Goal: Task Accomplishment & Management: Manage account settings

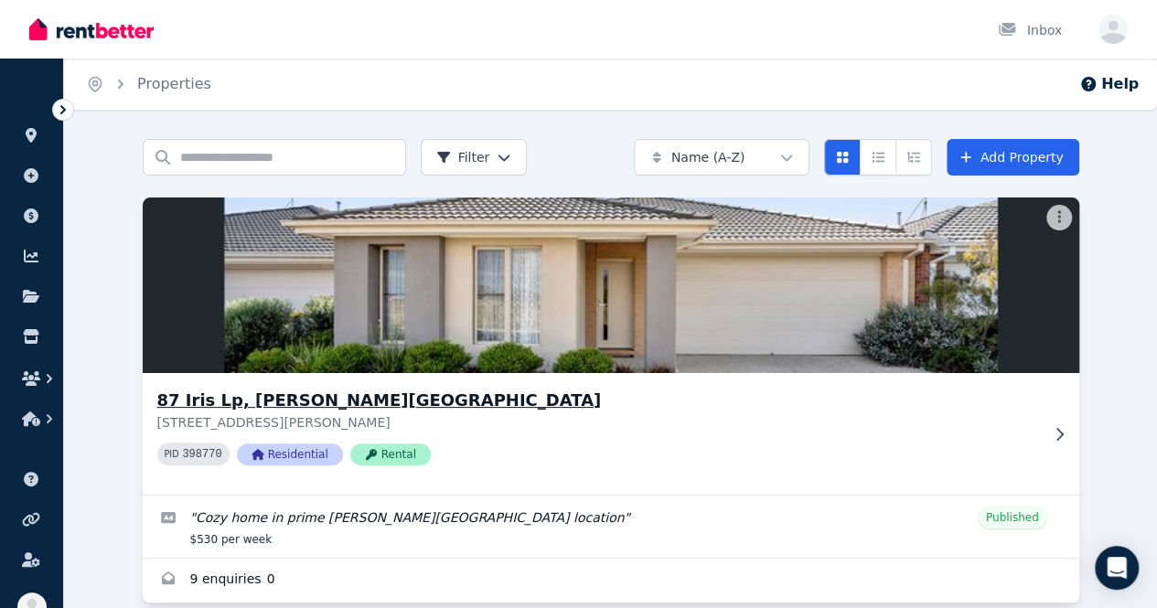
click at [157, 402] on h3 "87 Iris Lp, [PERSON_NAME][GEOGRAPHIC_DATA]" at bounding box center [597, 401] width 881 height 26
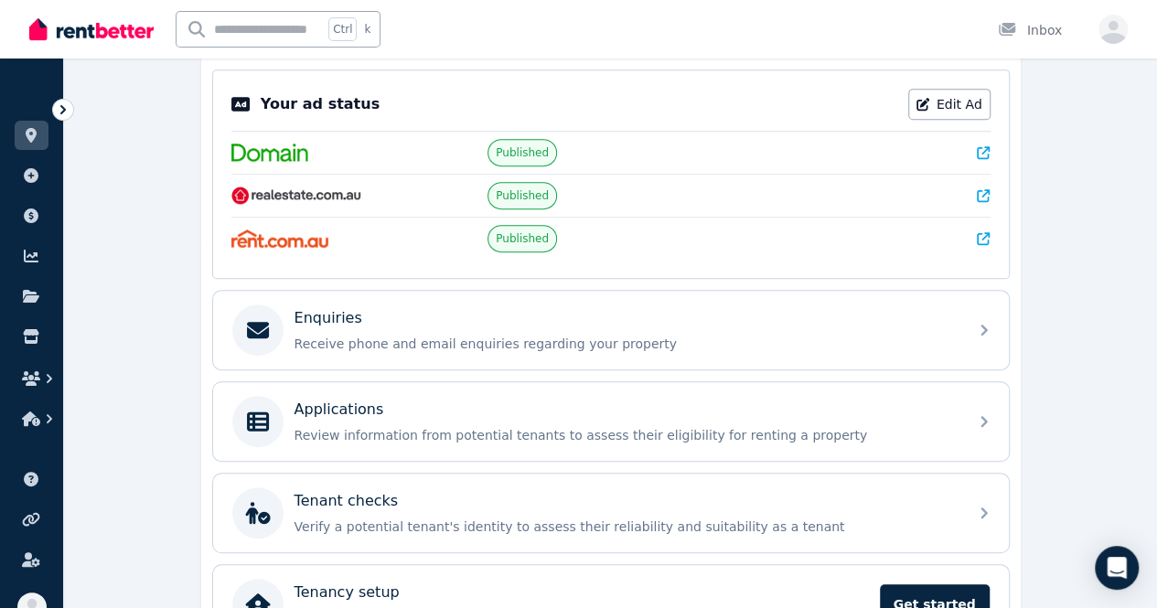
scroll to position [366, 0]
click at [298, 365] on div "87 Iris Lp, Armstrong Creek Edit 87 Iris Lp, Armstrong Creek VIC 3217 Residenti…" at bounding box center [610, 262] width 819 height 785
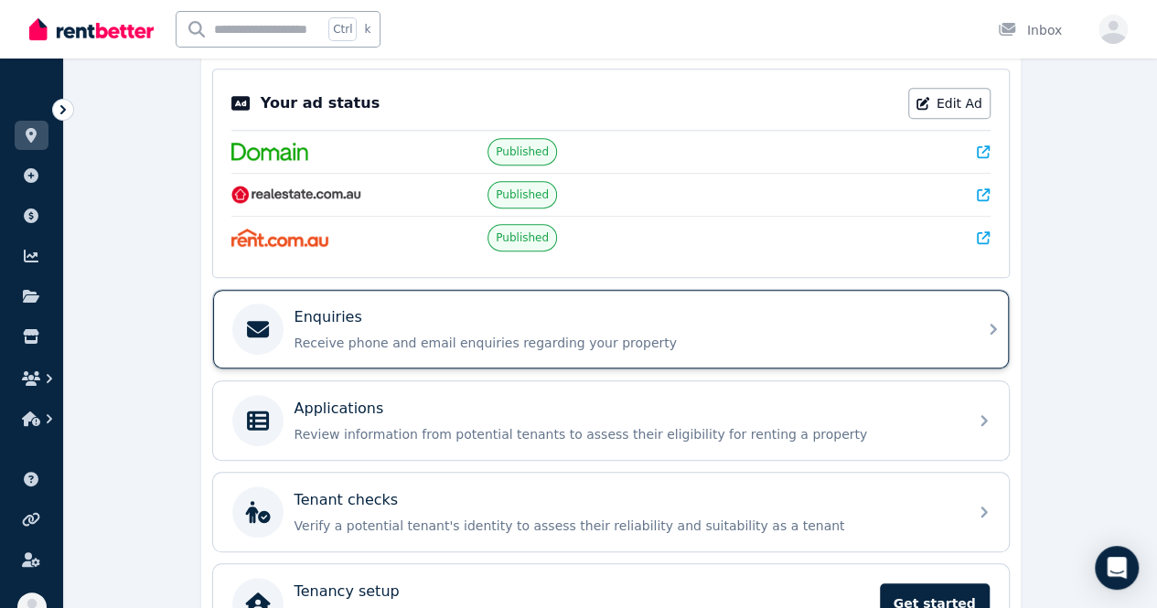
click at [305, 334] on p "Receive phone and email enquiries regarding your property" at bounding box center [625, 343] width 662 height 18
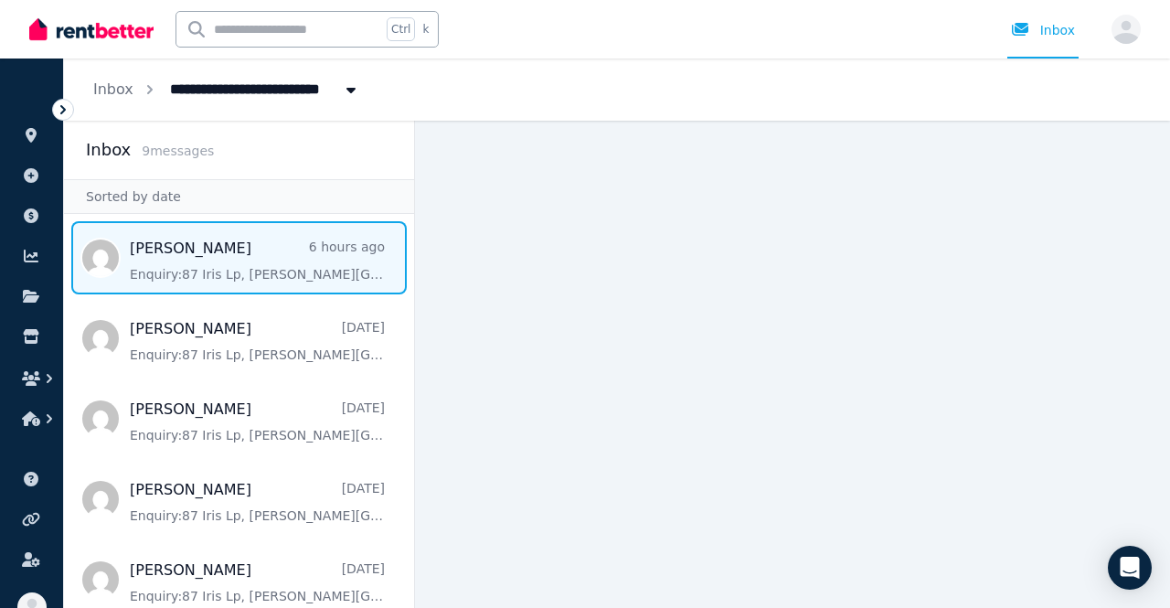
click at [237, 267] on span "Message list" at bounding box center [239, 257] width 350 height 73
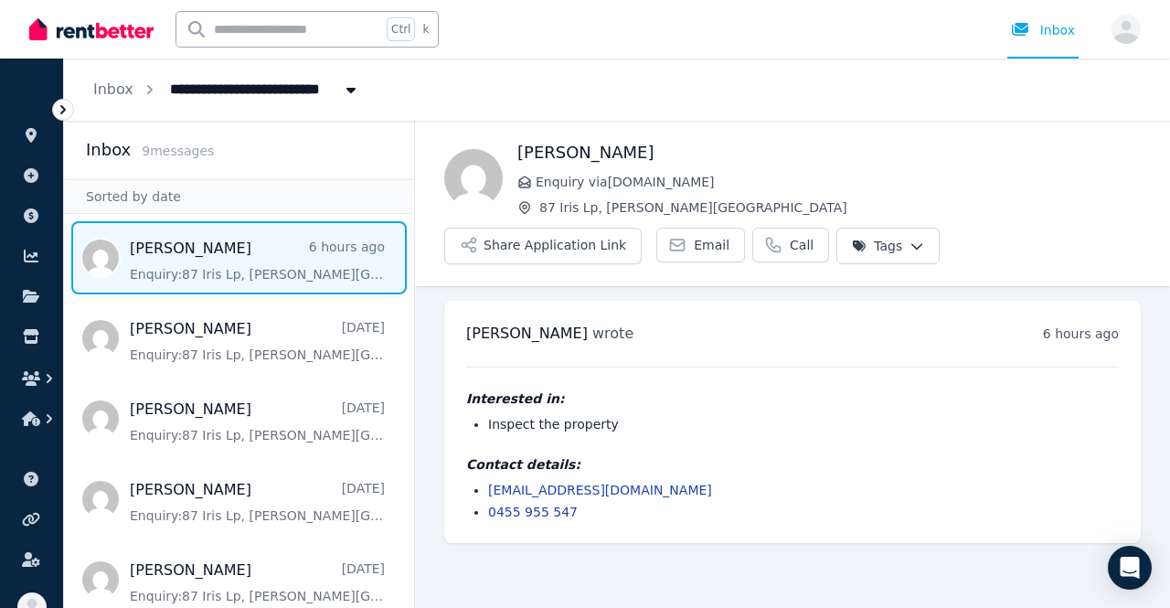
drag, startPoint x: 608, startPoint y: 160, endPoint x: 521, endPoint y: 156, distance: 86.9
click at [520, 155] on h1 "Bronwyn Jewell" at bounding box center [830, 153] width 624 height 26
copy h1 "Bronwyn Jewell"
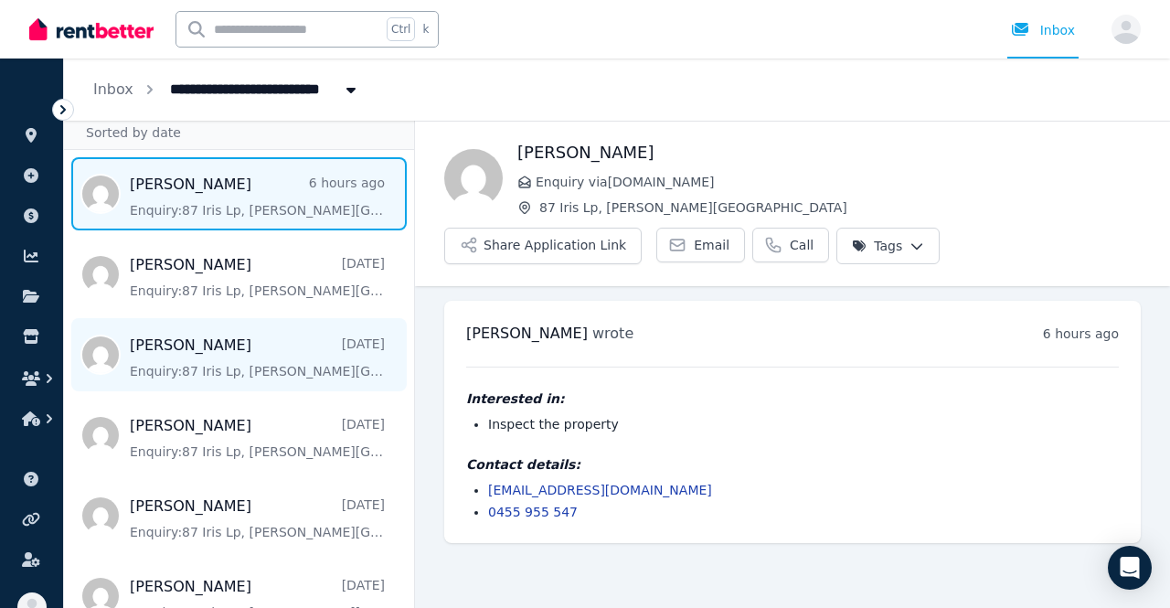
scroll to position [91, 0]
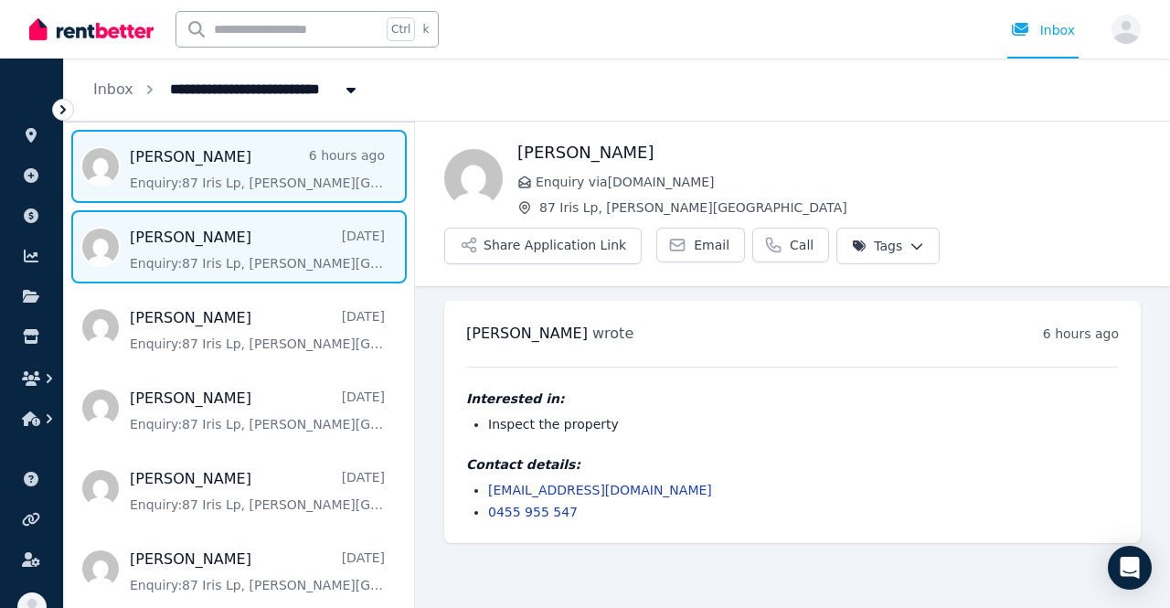
click at [139, 250] on span "Message list" at bounding box center [239, 246] width 350 height 73
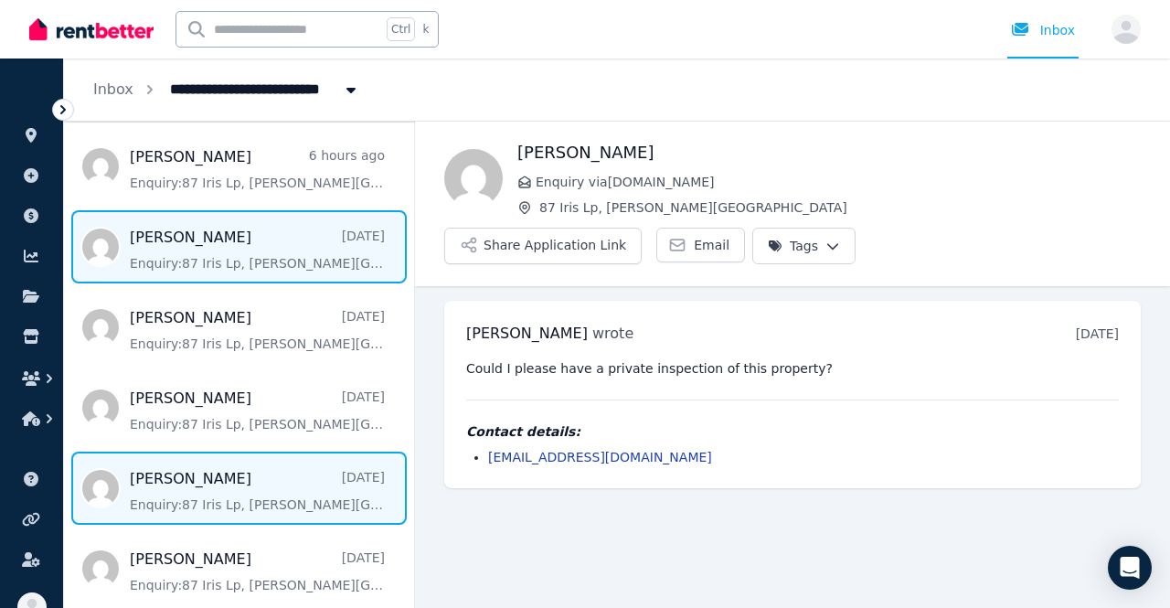
click at [184, 475] on span "Message list" at bounding box center [239, 488] width 350 height 73
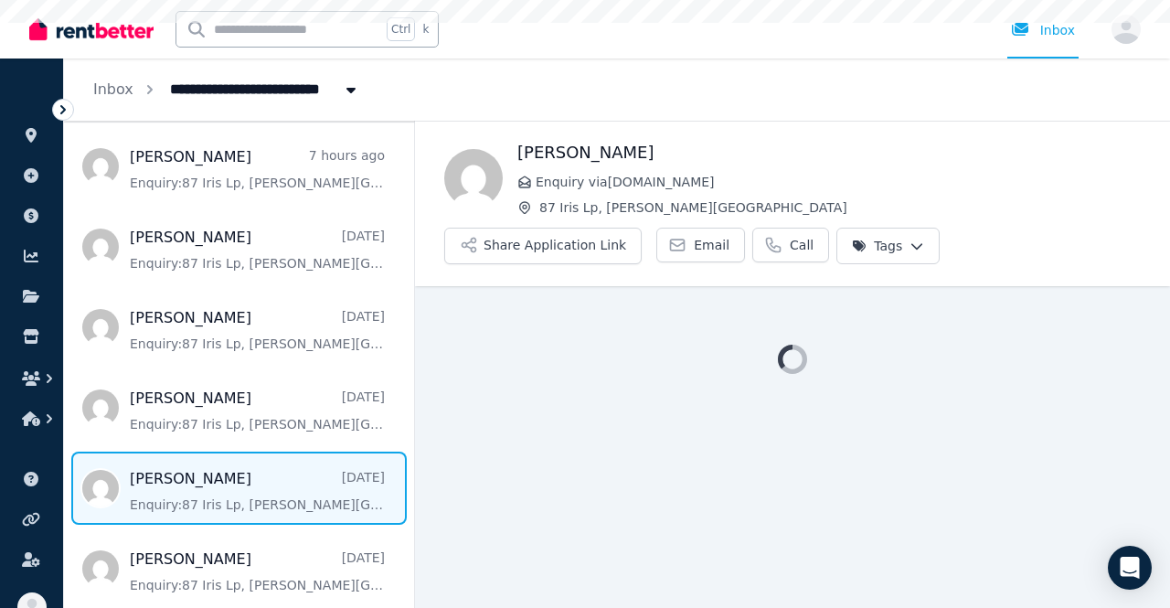
scroll to position [274, 0]
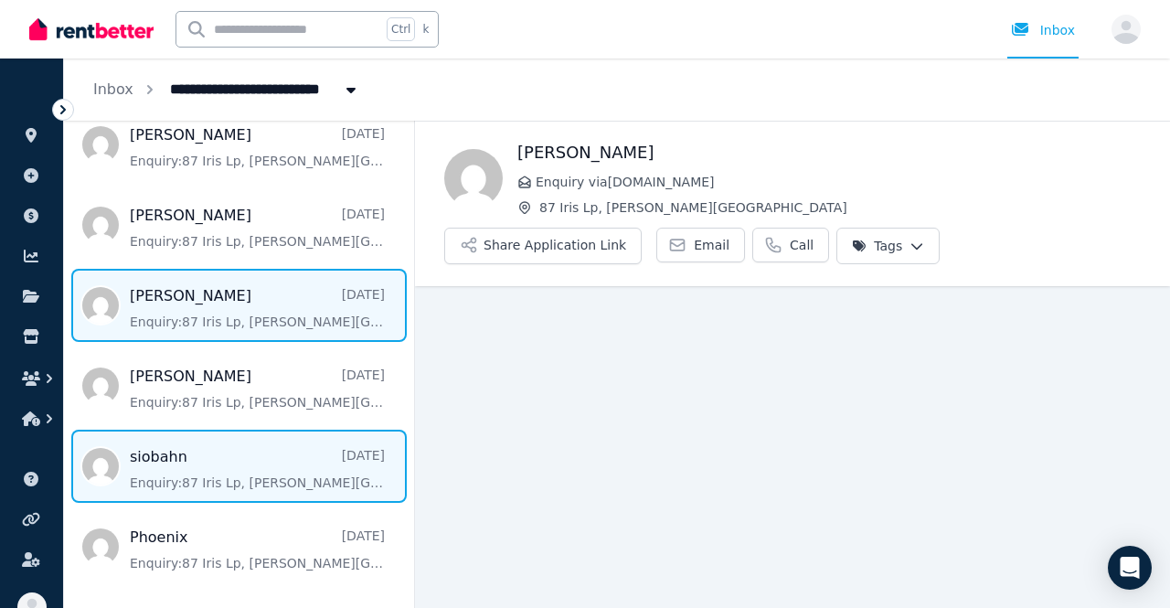
click at [183, 481] on span "Message list" at bounding box center [239, 466] width 350 height 73
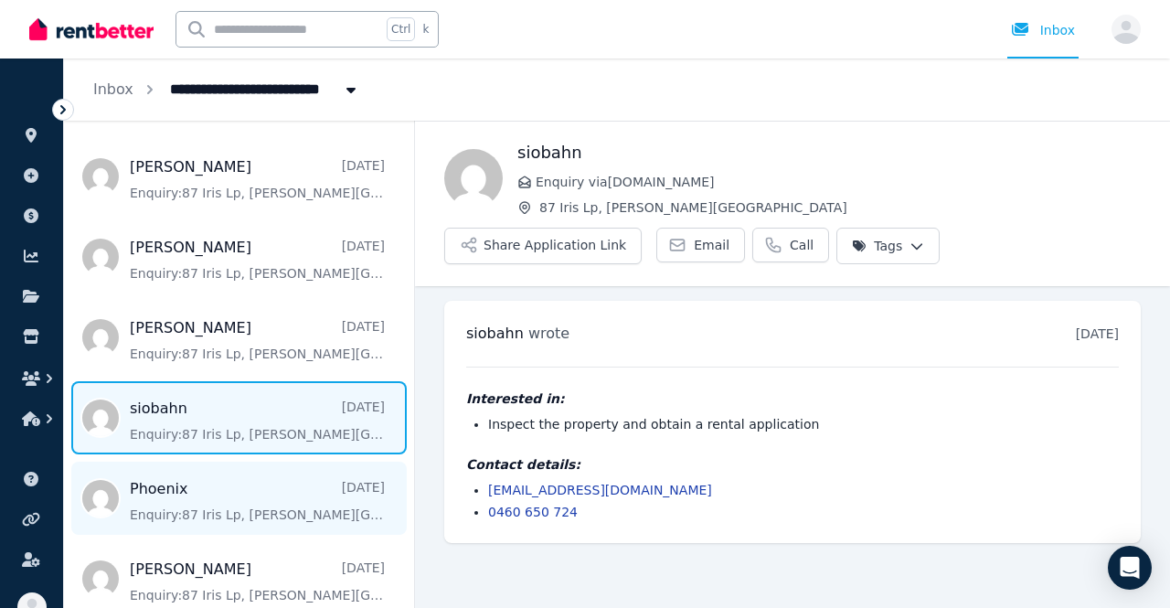
scroll to position [336, 0]
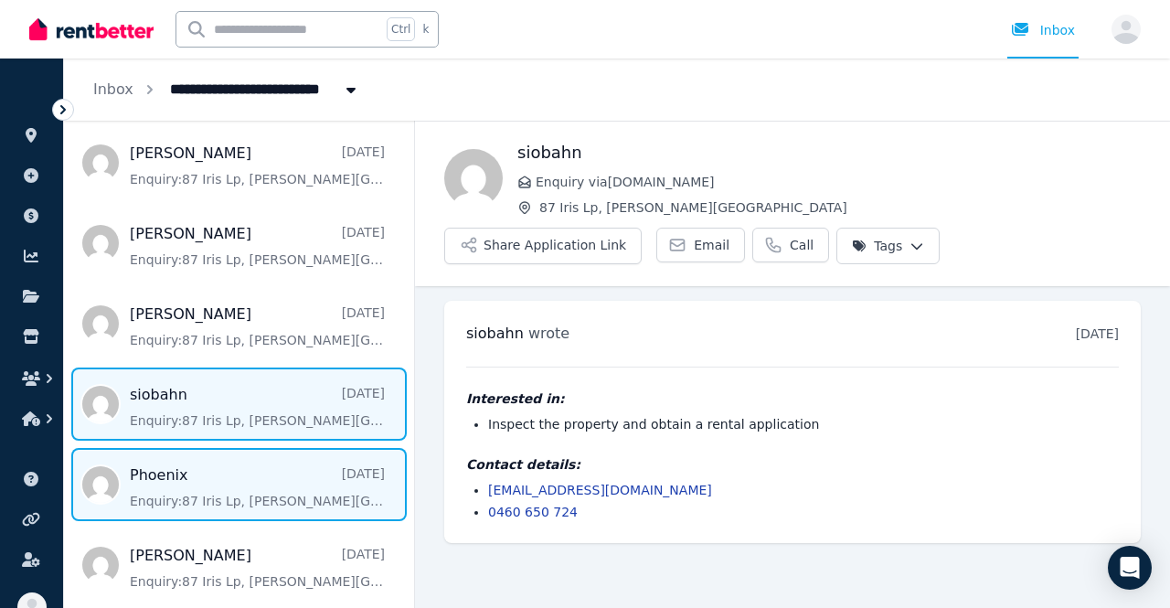
click at [188, 478] on span "Message list" at bounding box center [239, 484] width 350 height 73
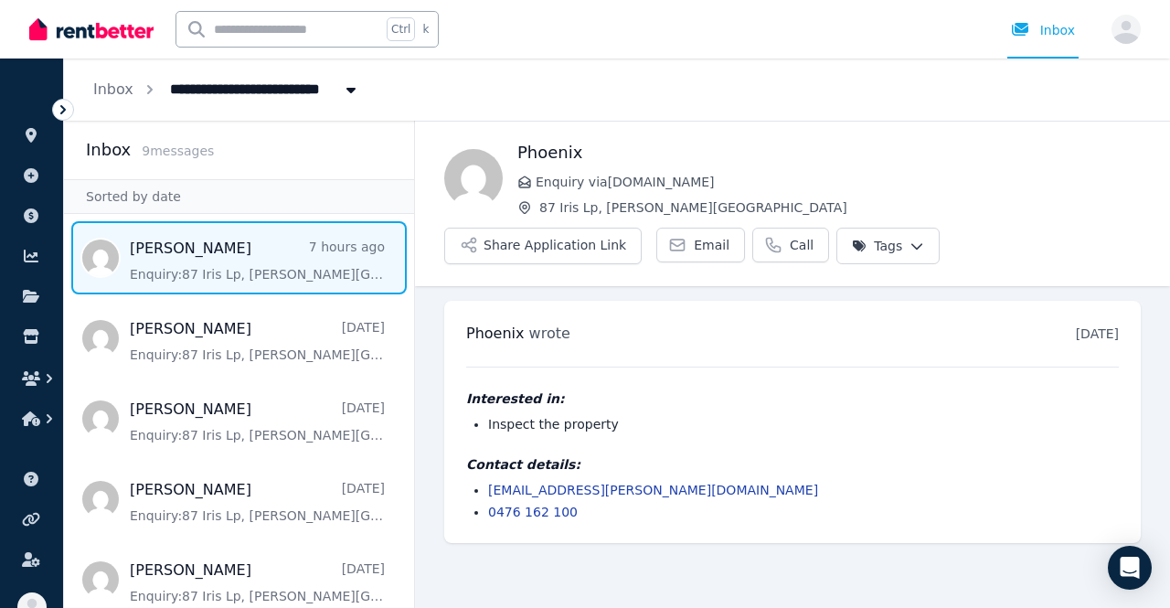
click at [230, 232] on span "Message list" at bounding box center [239, 257] width 350 height 73
click at [904, 240] on html "**********" at bounding box center [585, 304] width 1170 height 608
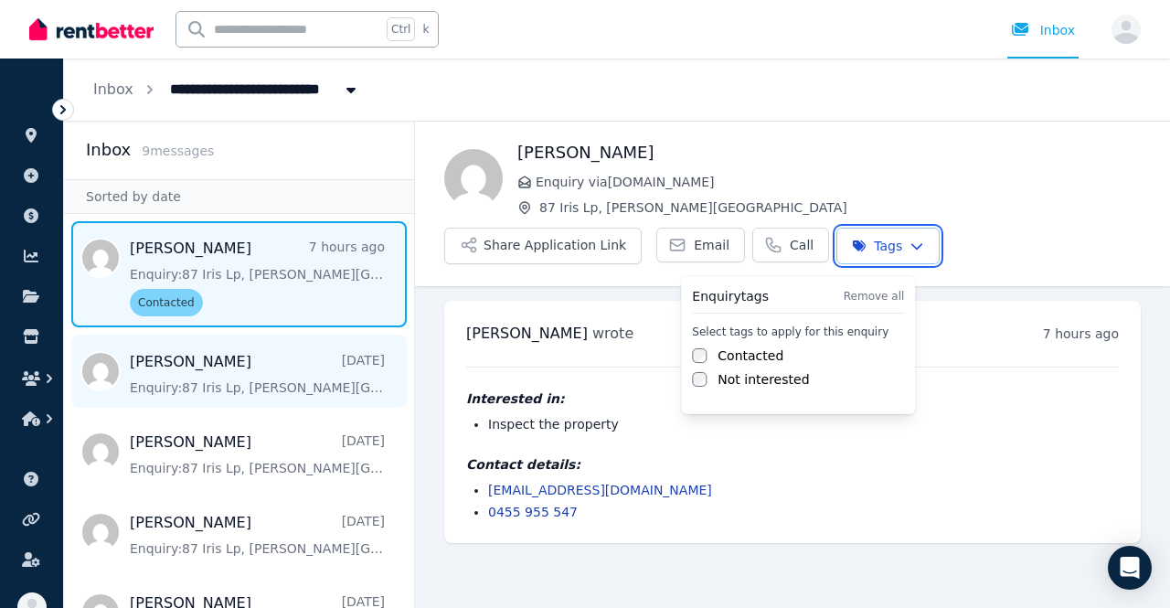
click at [201, 350] on html "**********" at bounding box center [585, 304] width 1170 height 608
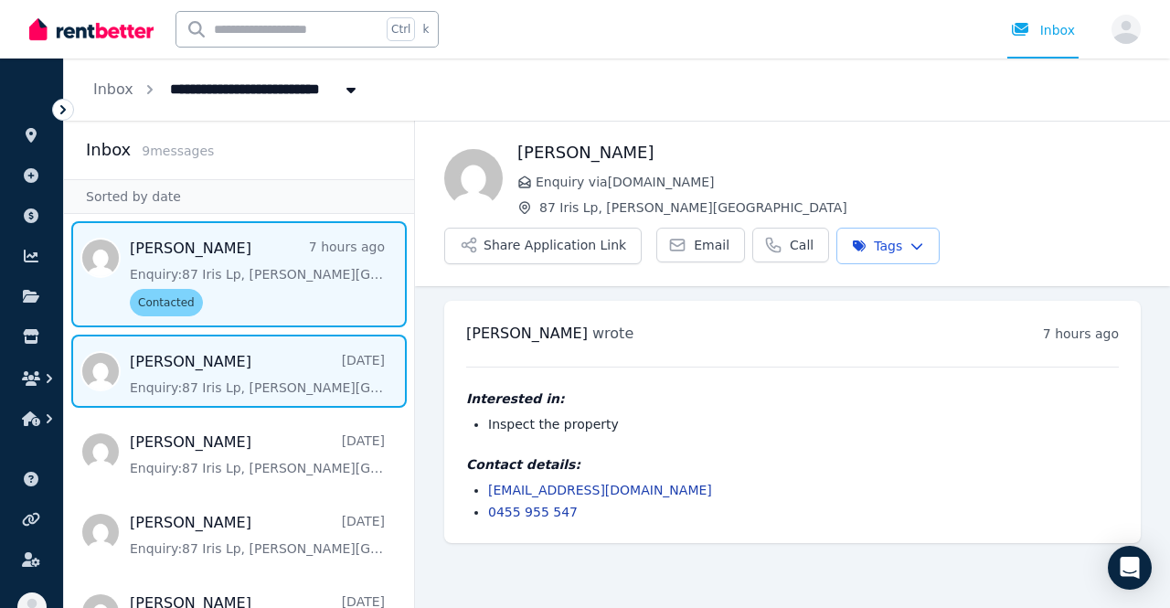
click at [237, 379] on span "Message list" at bounding box center [239, 371] width 350 height 73
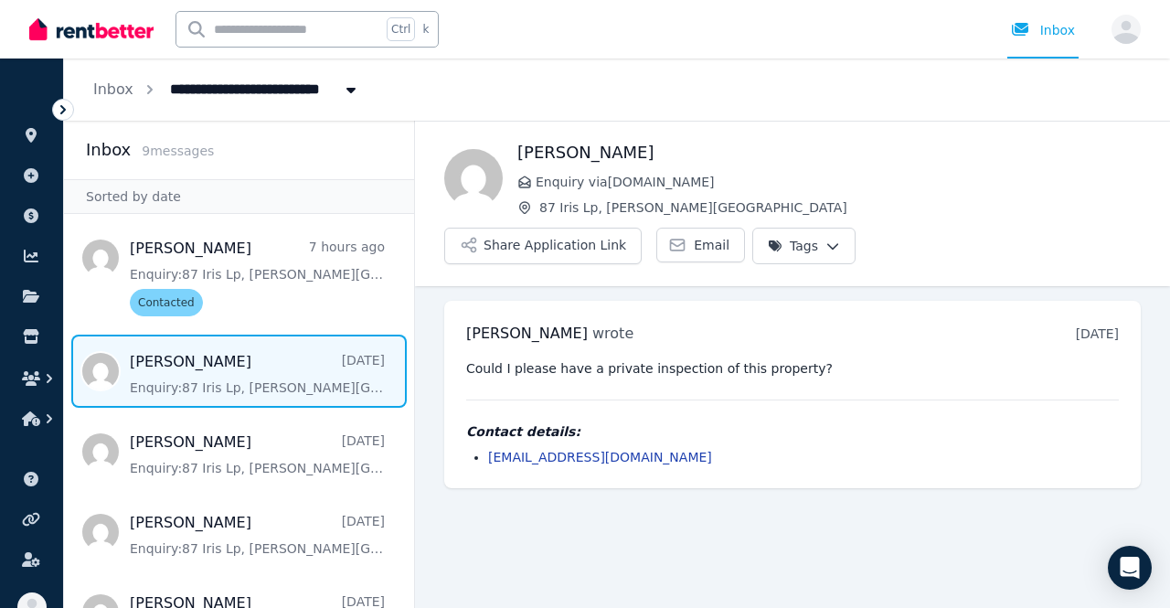
click at [1108, 191] on html "**********" at bounding box center [585, 304] width 1170 height 608
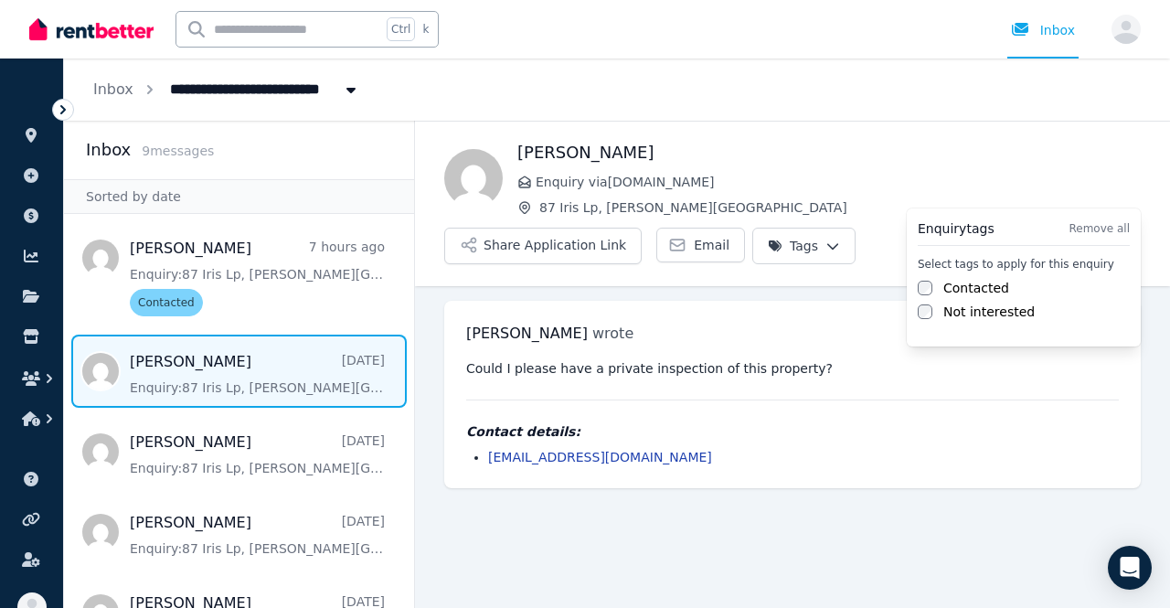
click at [961, 275] on div "Select tags to apply for this enquiry Contacted Not interested" at bounding box center [1024, 289] width 212 height 64
click at [966, 295] on label "Contacted" at bounding box center [977, 288] width 66 height 18
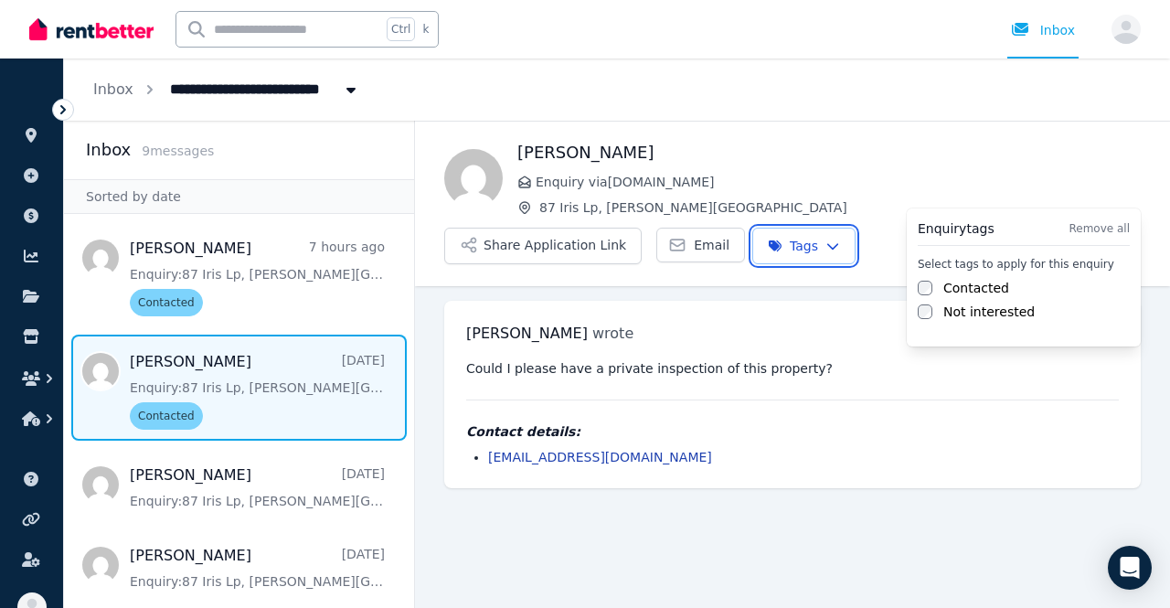
click at [525, 515] on html "**********" at bounding box center [585, 304] width 1170 height 608
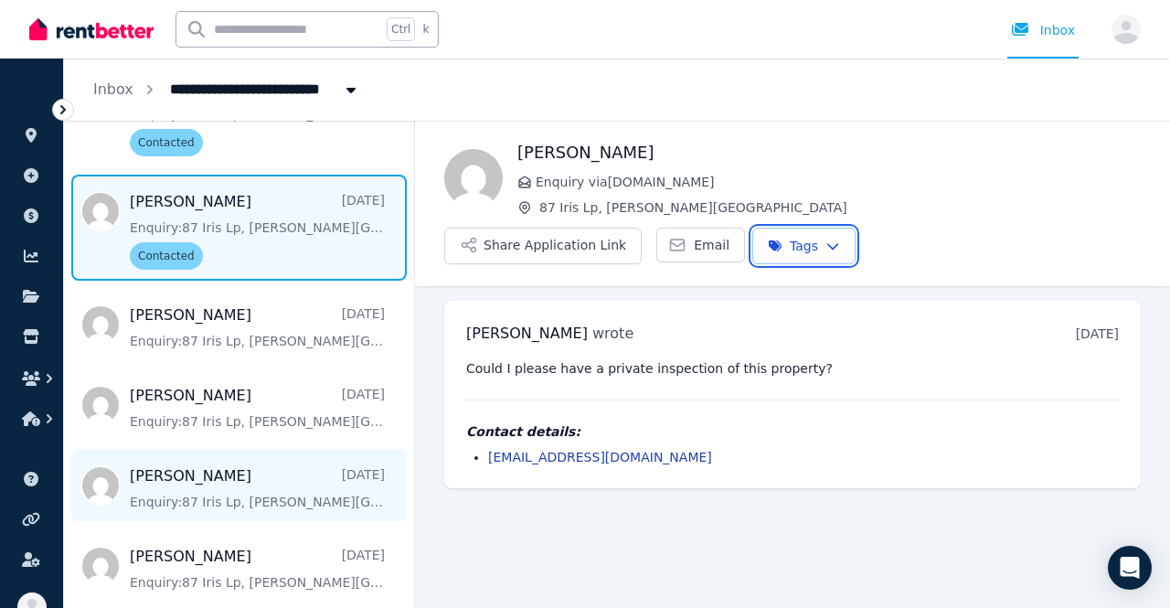
scroll to position [274, 0]
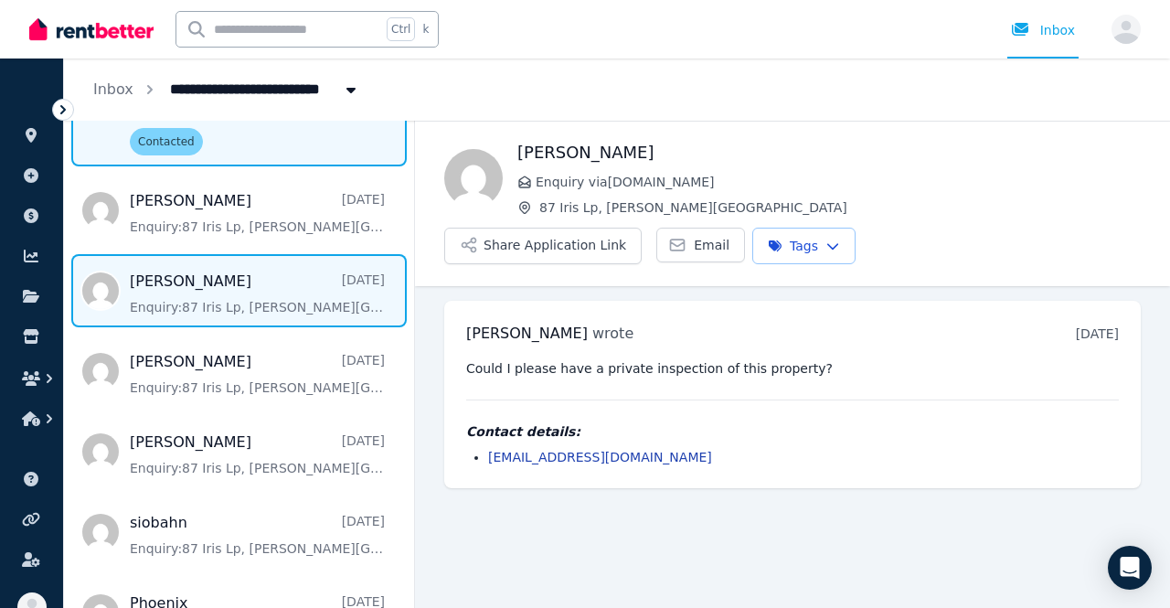
click at [207, 283] on span "Message list" at bounding box center [239, 290] width 350 height 73
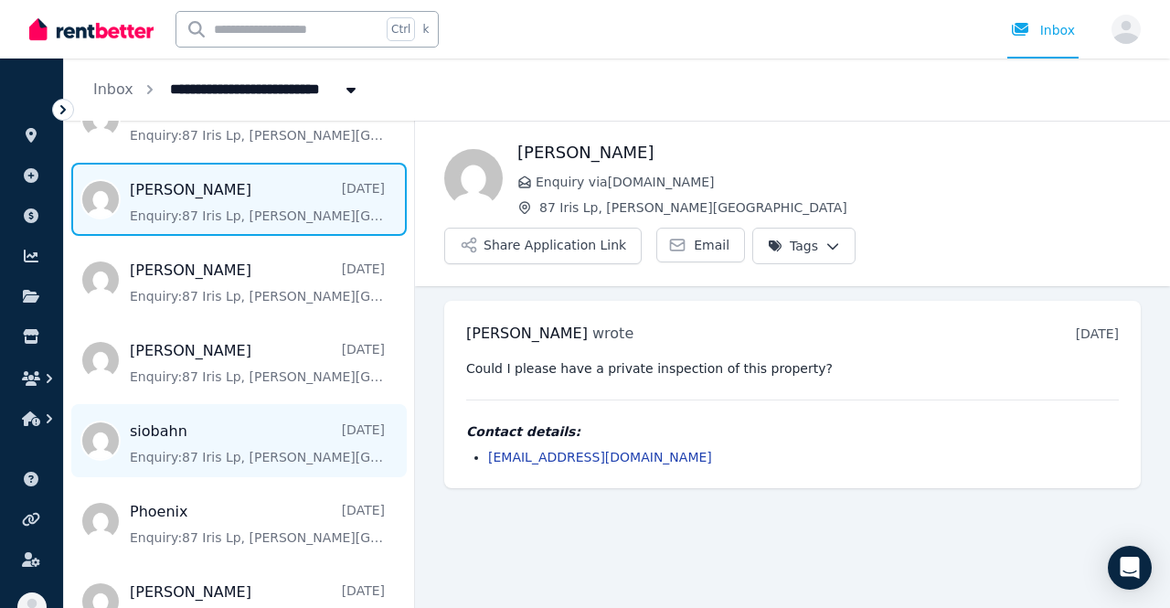
scroll to position [400, 0]
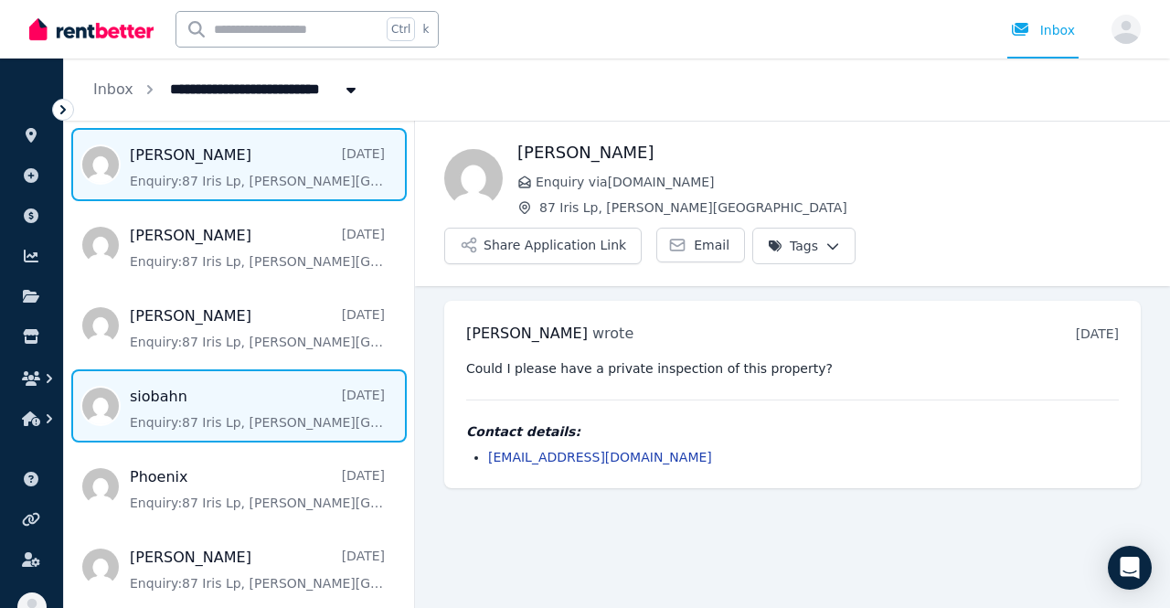
drag, startPoint x: 205, startPoint y: 414, endPoint x: 214, endPoint y: 411, distance: 9.8
click at [207, 414] on span "Message list" at bounding box center [239, 405] width 350 height 73
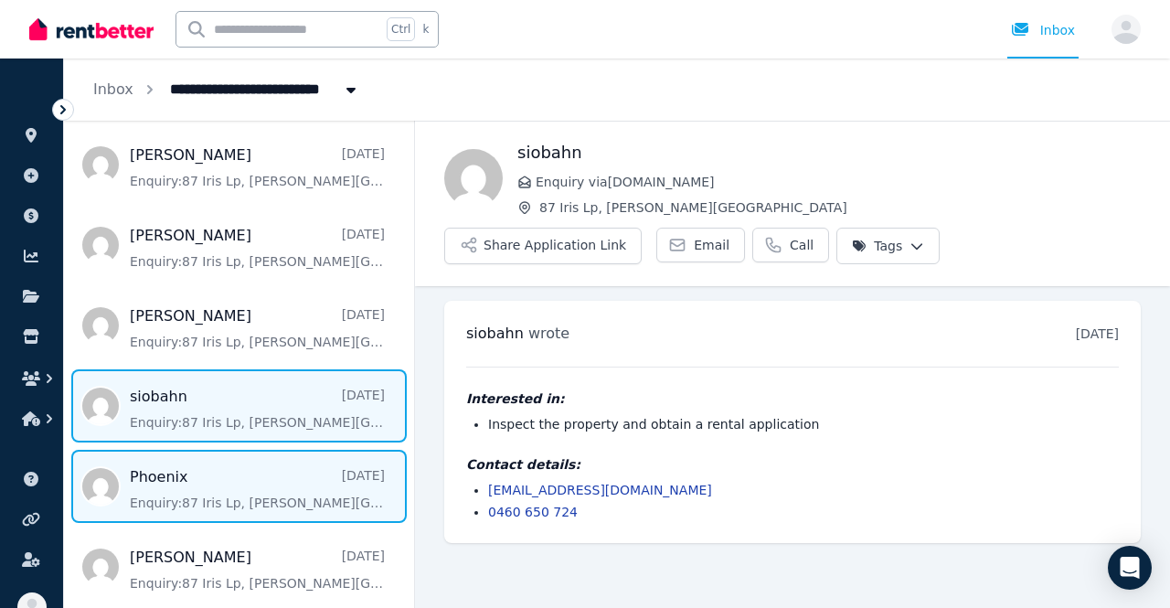
click at [199, 495] on span "Message list" at bounding box center [239, 486] width 350 height 73
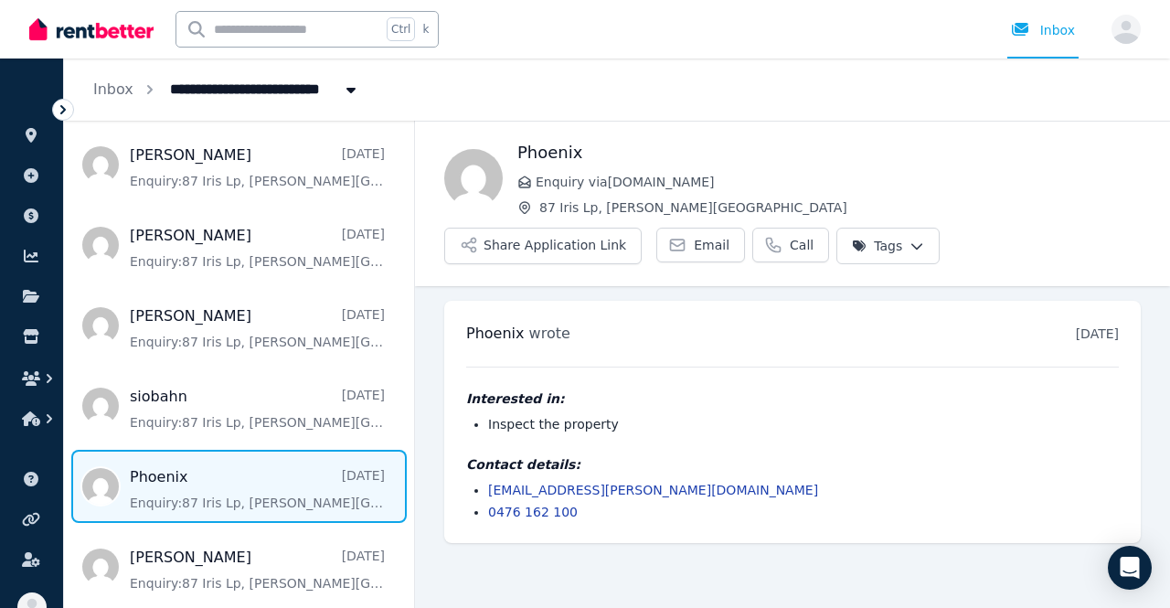
click at [891, 226] on div "Phoenix Enquiry via RealEstate.com.au 87 Iris Lp, Armstrong Creek Share Applica…" at bounding box center [792, 202] width 755 height 124
click at [896, 242] on html "**********" at bounding box center [585, 304] width 1170 height 608
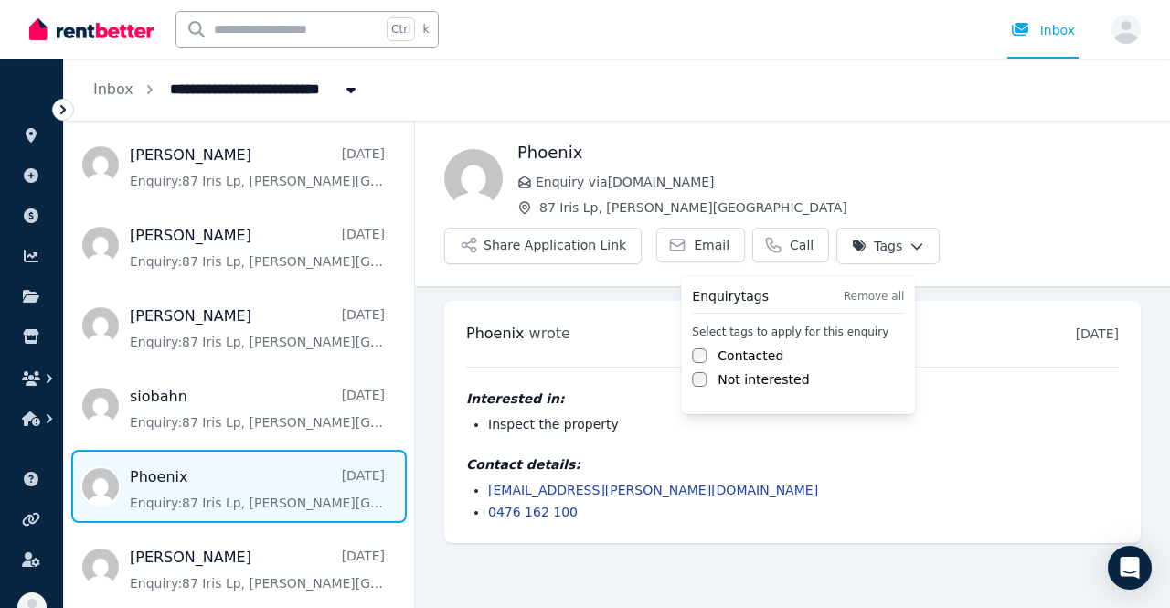
click at [742, 354] on label "Contacted" at bounding box center [751, 356] width 66 height 18
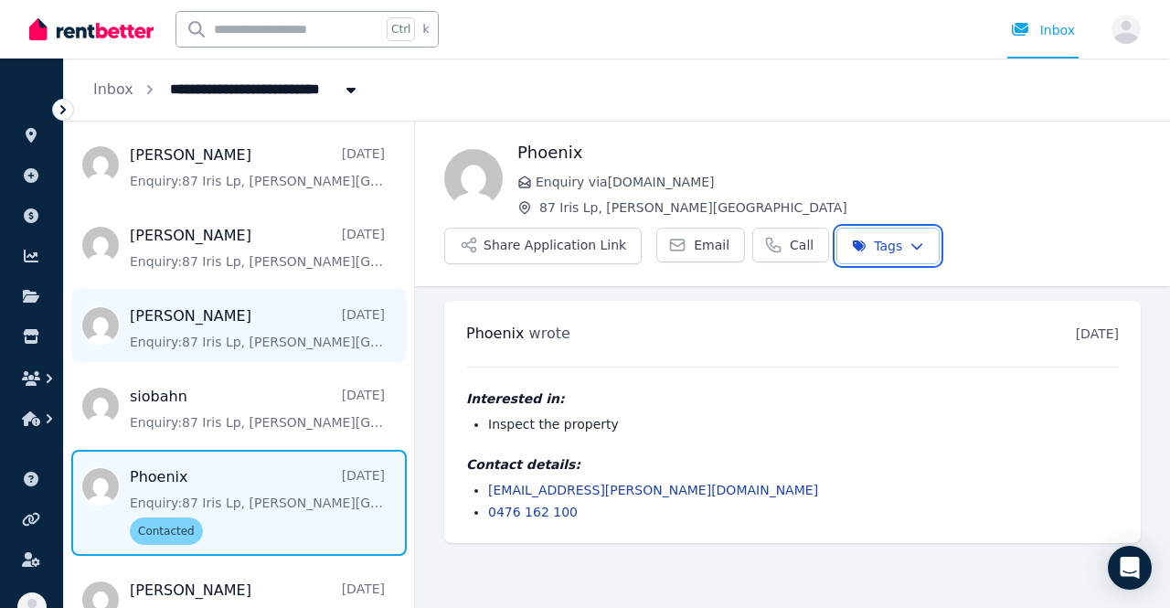
drag, startPoint x: 414, startPoint y: 358, endPoint x: 396, endPoint y: 300, distance: 61.3
click at [396, 300] on html "**********" at bounding box center [585, 304] width 1170 height 608
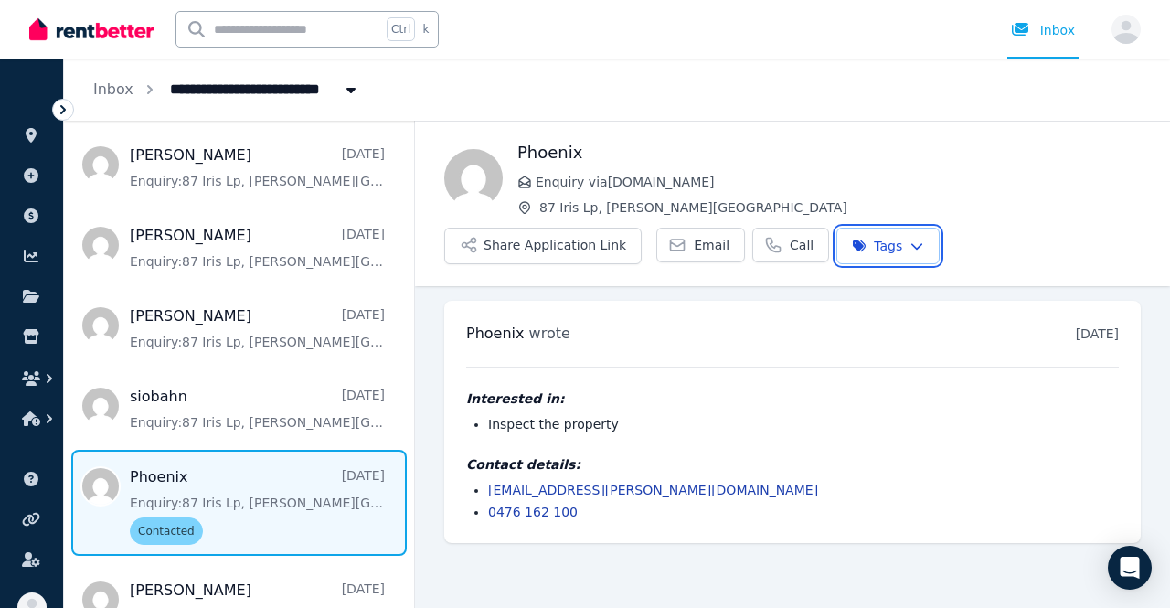
scroll to position [375, 0]
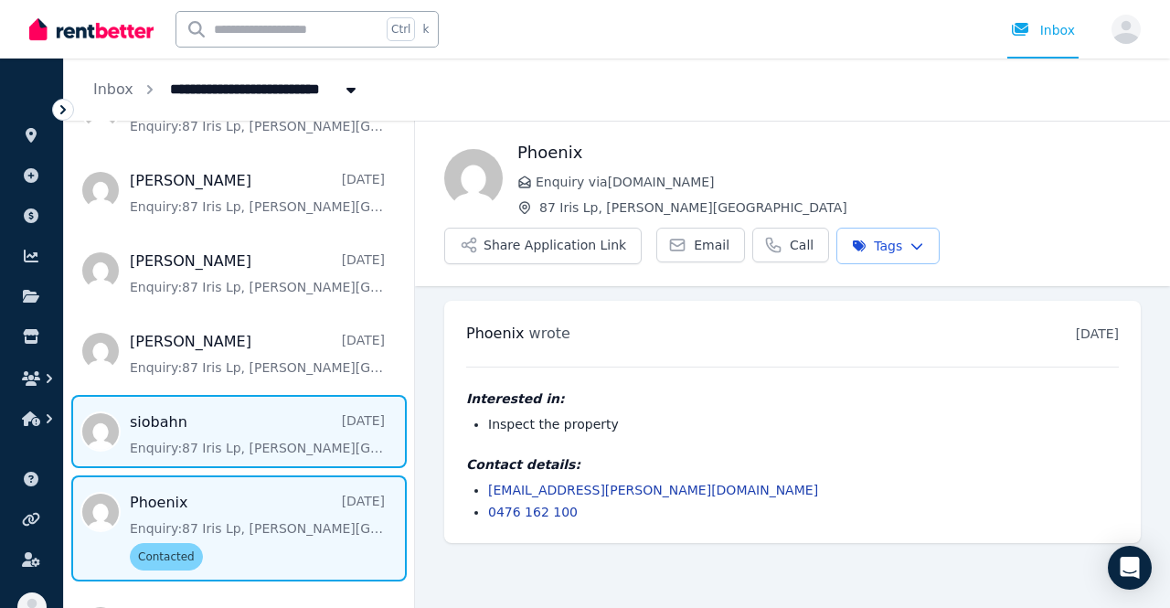
click at [215, 428] on span "Message list" at bounding box center [239, 431] width 350 height 73
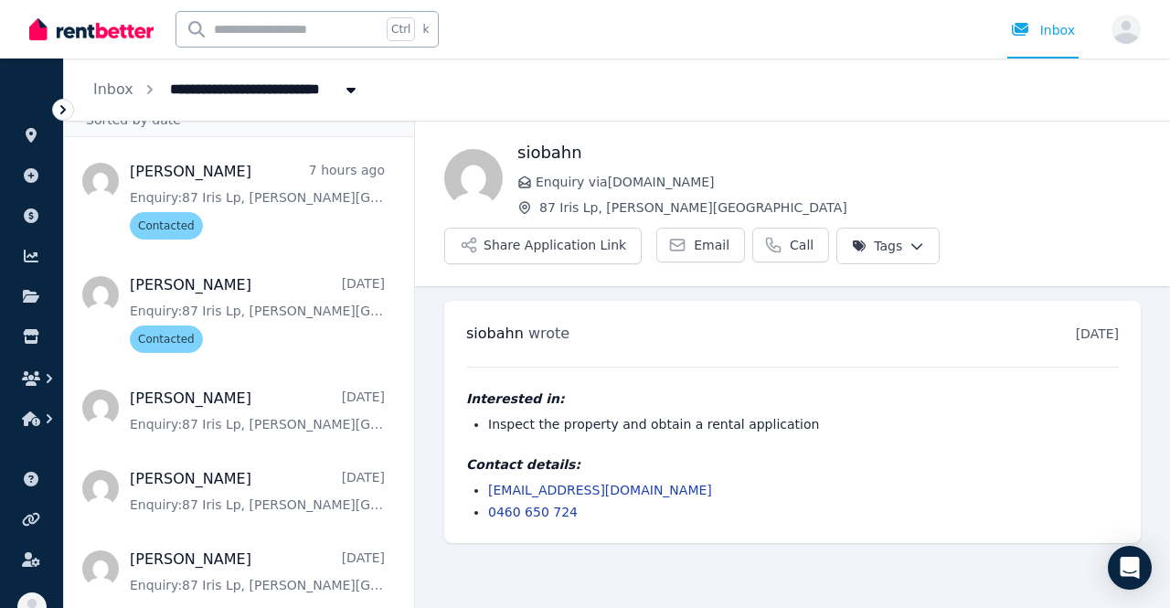
scroll to position [9, 0]
